Goal: Check status: Check status

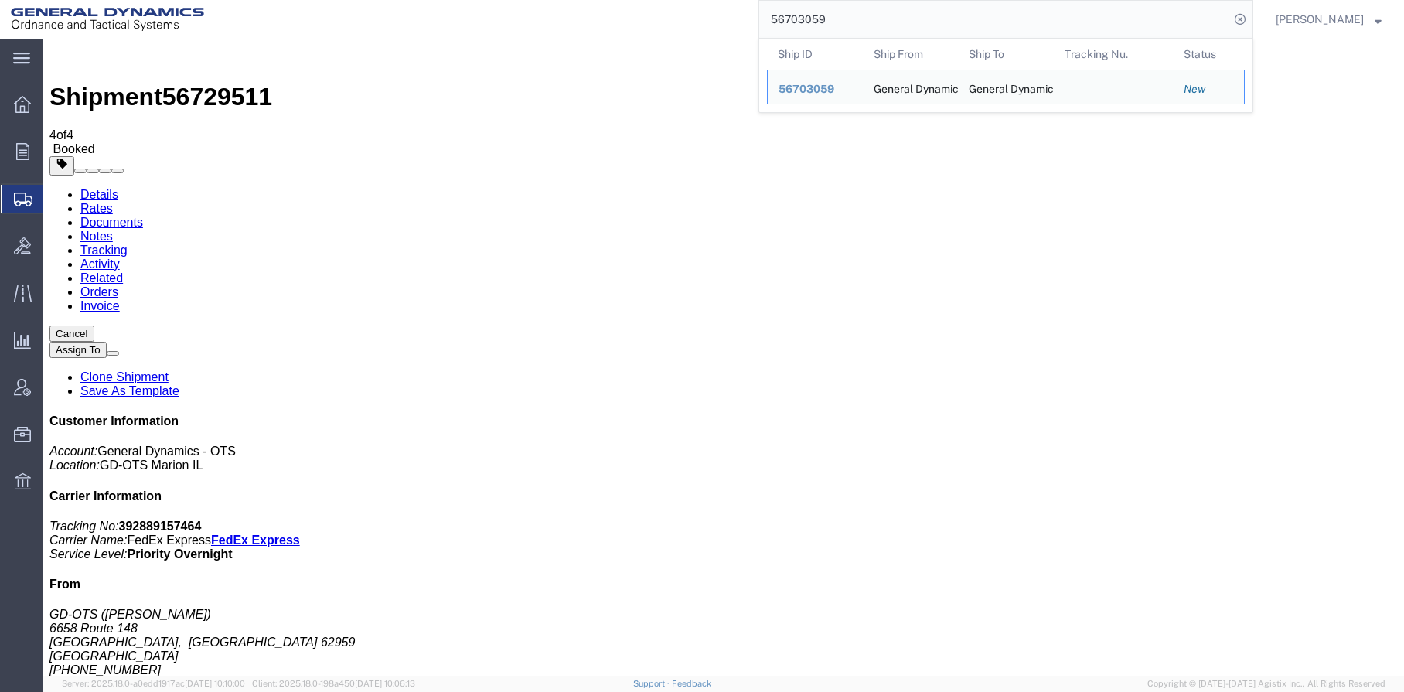
drag, startPoint x: 883, startPoint y: 24, endPoint x: 747, endPoint y: 29, distance: 135.4
click at [749, 27] on div "56703059 Ship ID Ship From Ship To Tracking Nu. Status Ship ID 56703059 Ship Fr…" at bounding box center [734, 19] width 1038 height 39
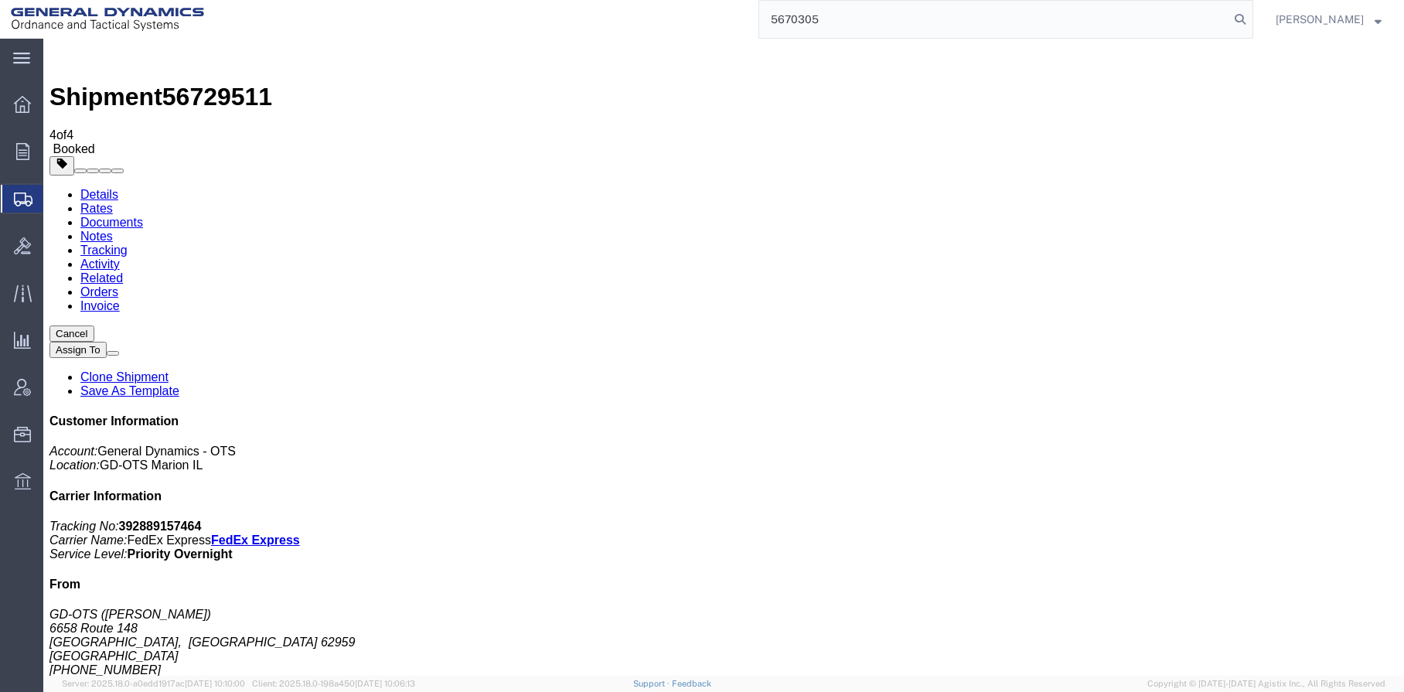
type input "56703059"
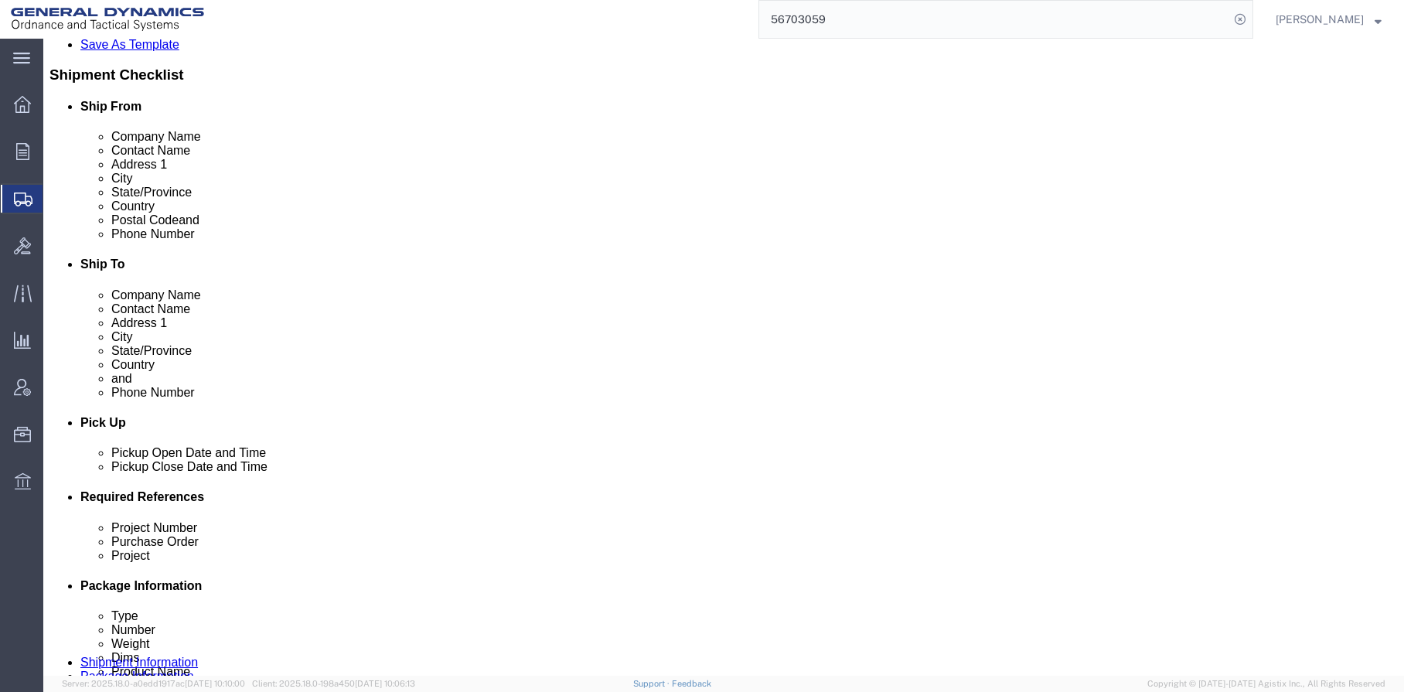
scroll to position [541, 0]
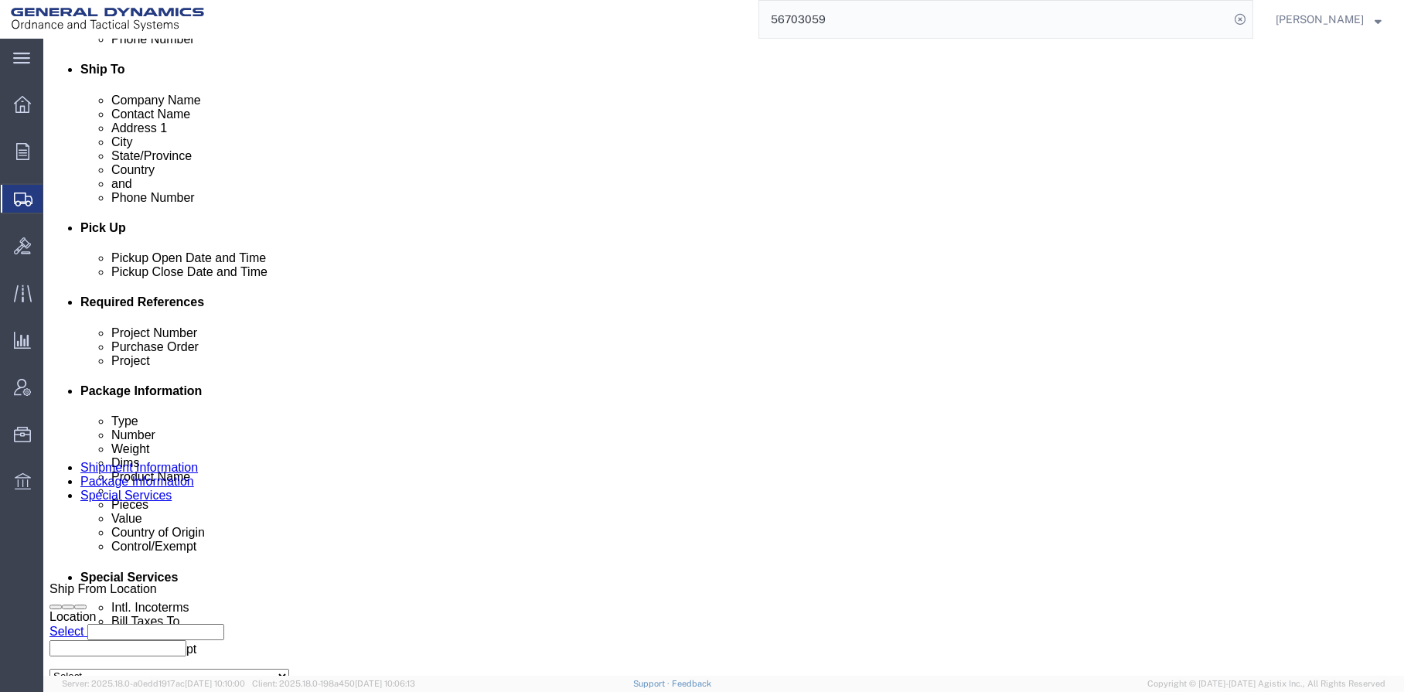
click link "Documents"
